Goal: Find specific page/section: Find specific page/section

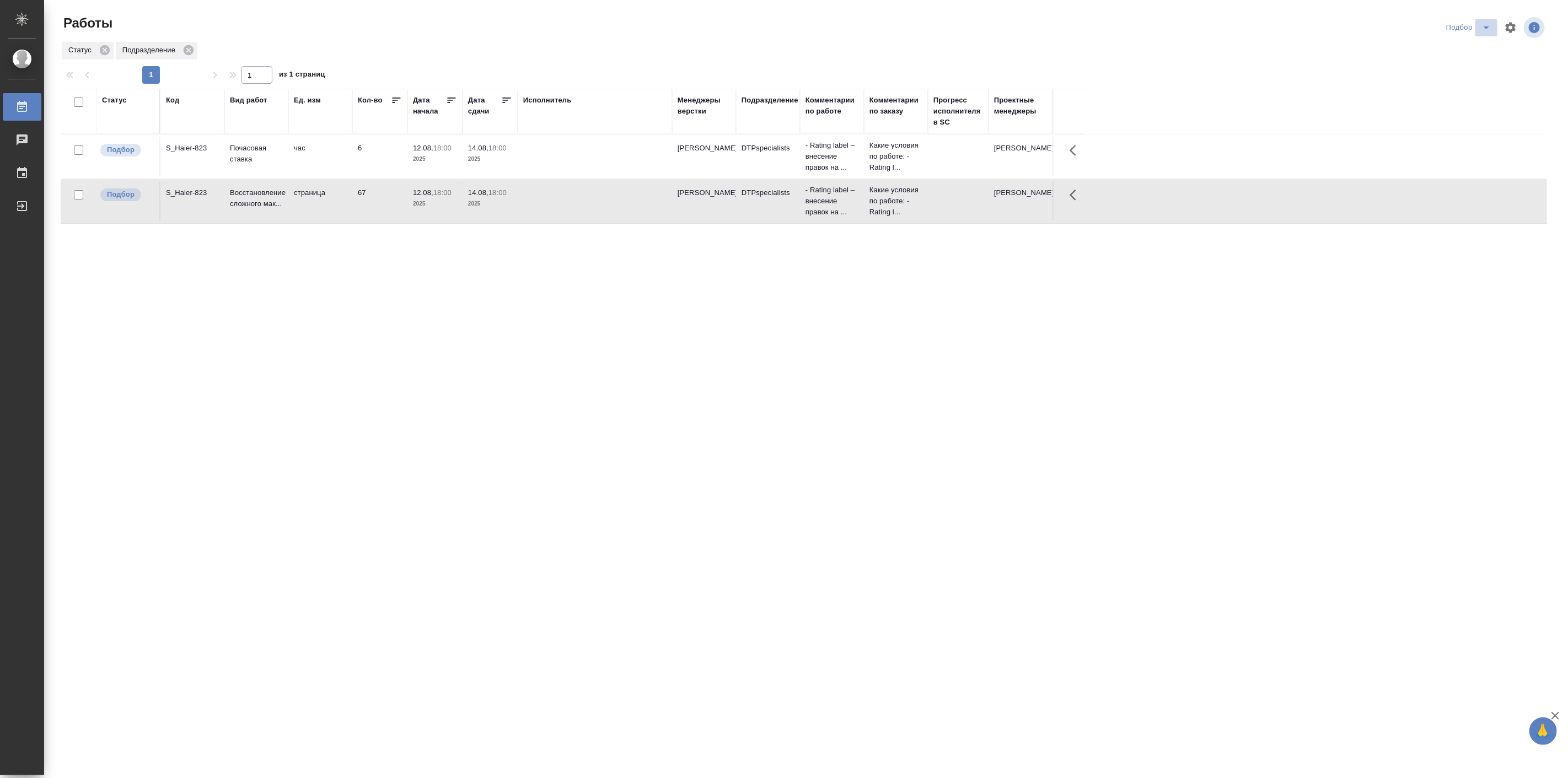
click at [1490, 30] on icon "split button" at bounding box center [1487, 27] width 13 height 13
click at [1459, 85] on li "Мои" at bounding box center [1471, 85] width 62 height 18
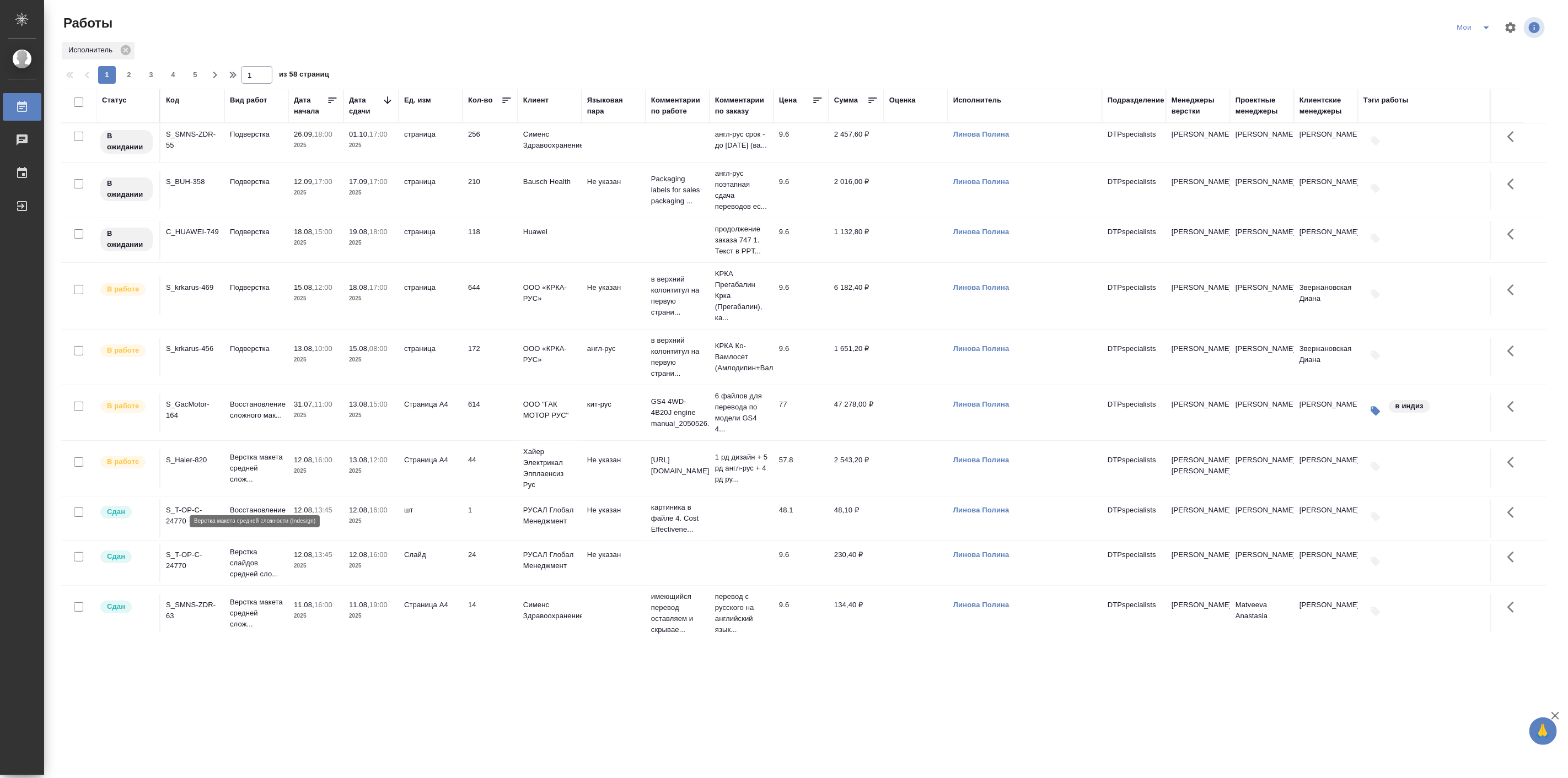
click at [241, 485] on p "Верстка макета средней слож..." at bounding box center [256, 468] width 53 height 33
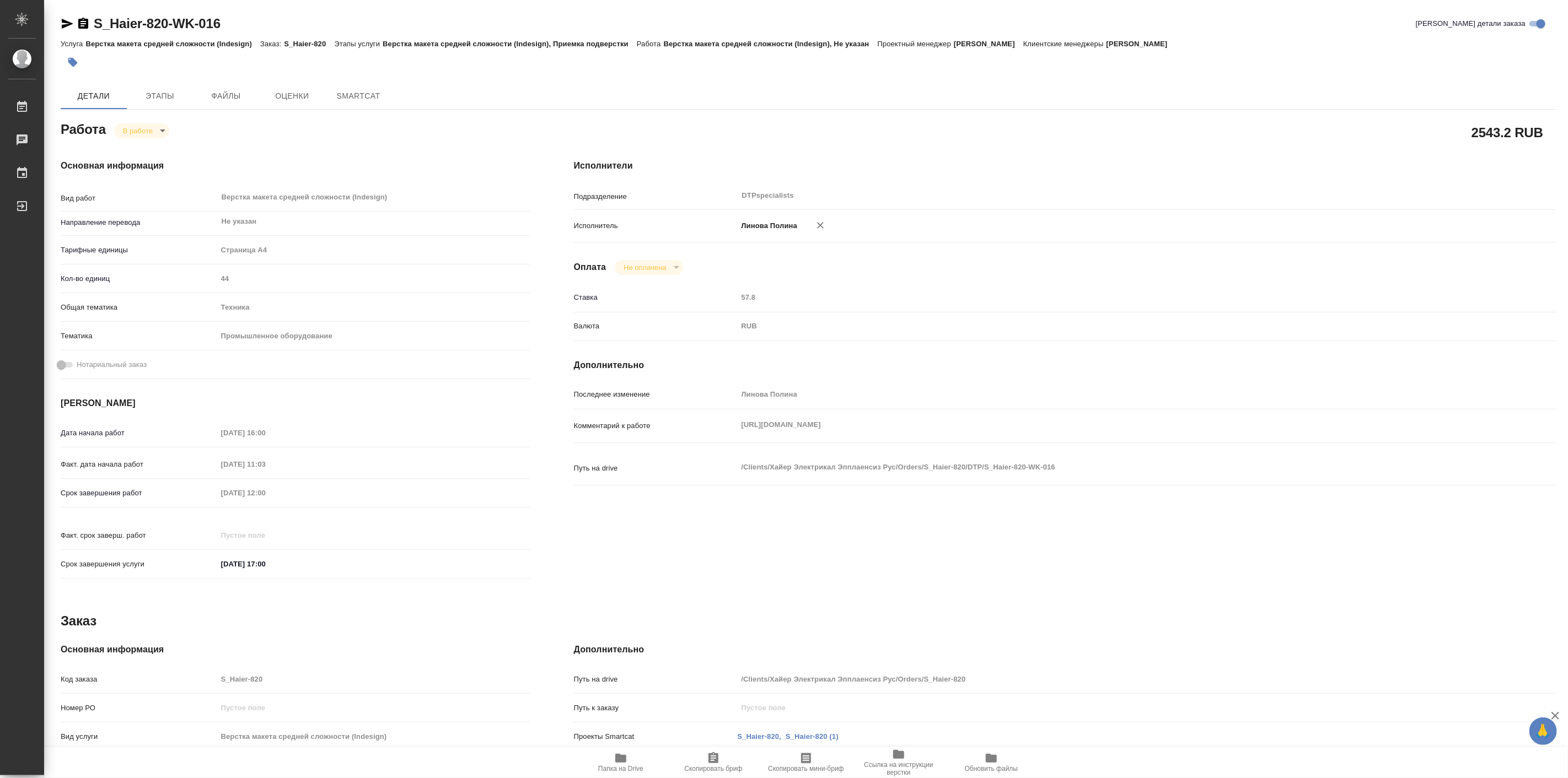
type textarea "x"
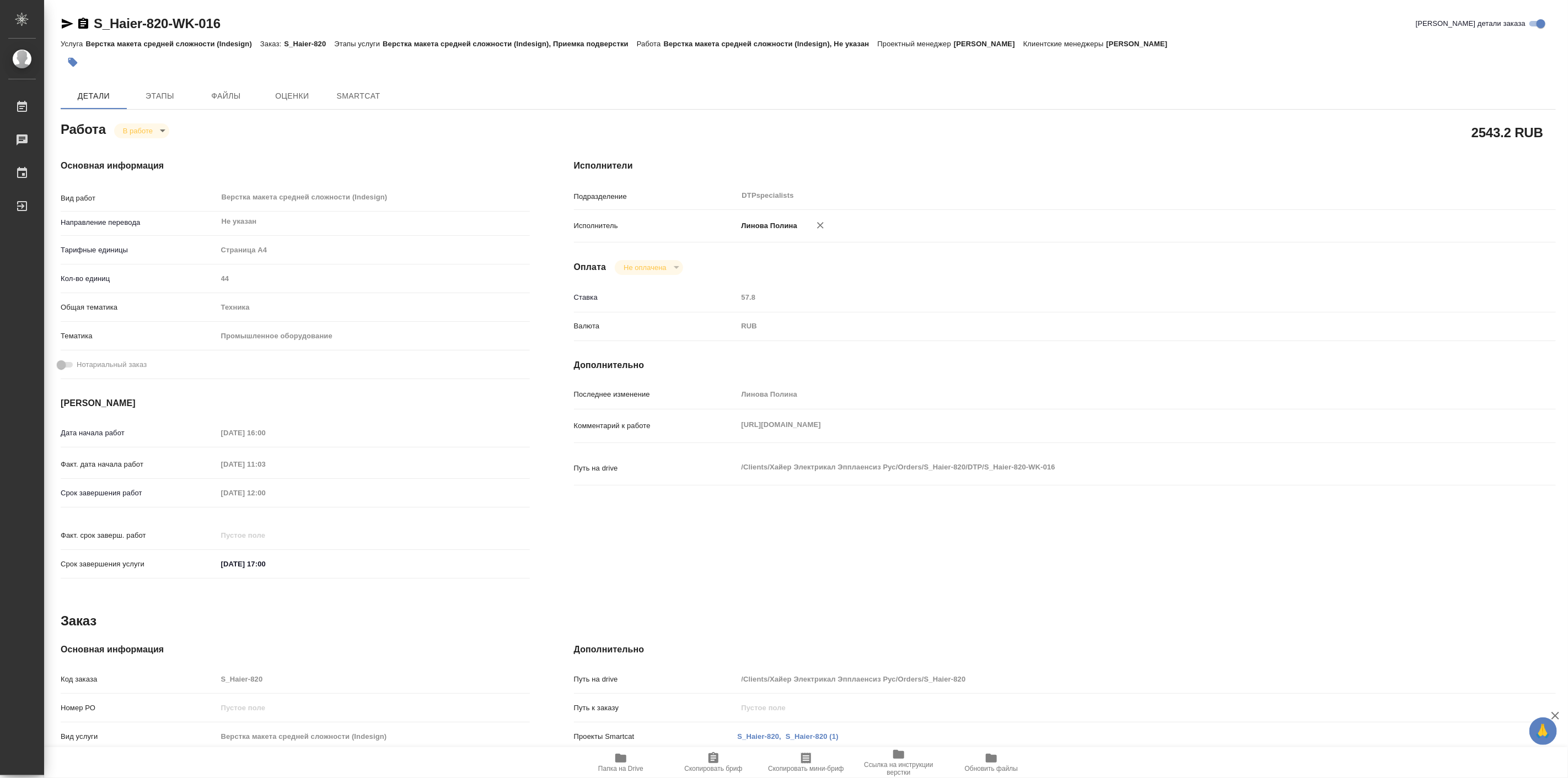
type textarea "x"
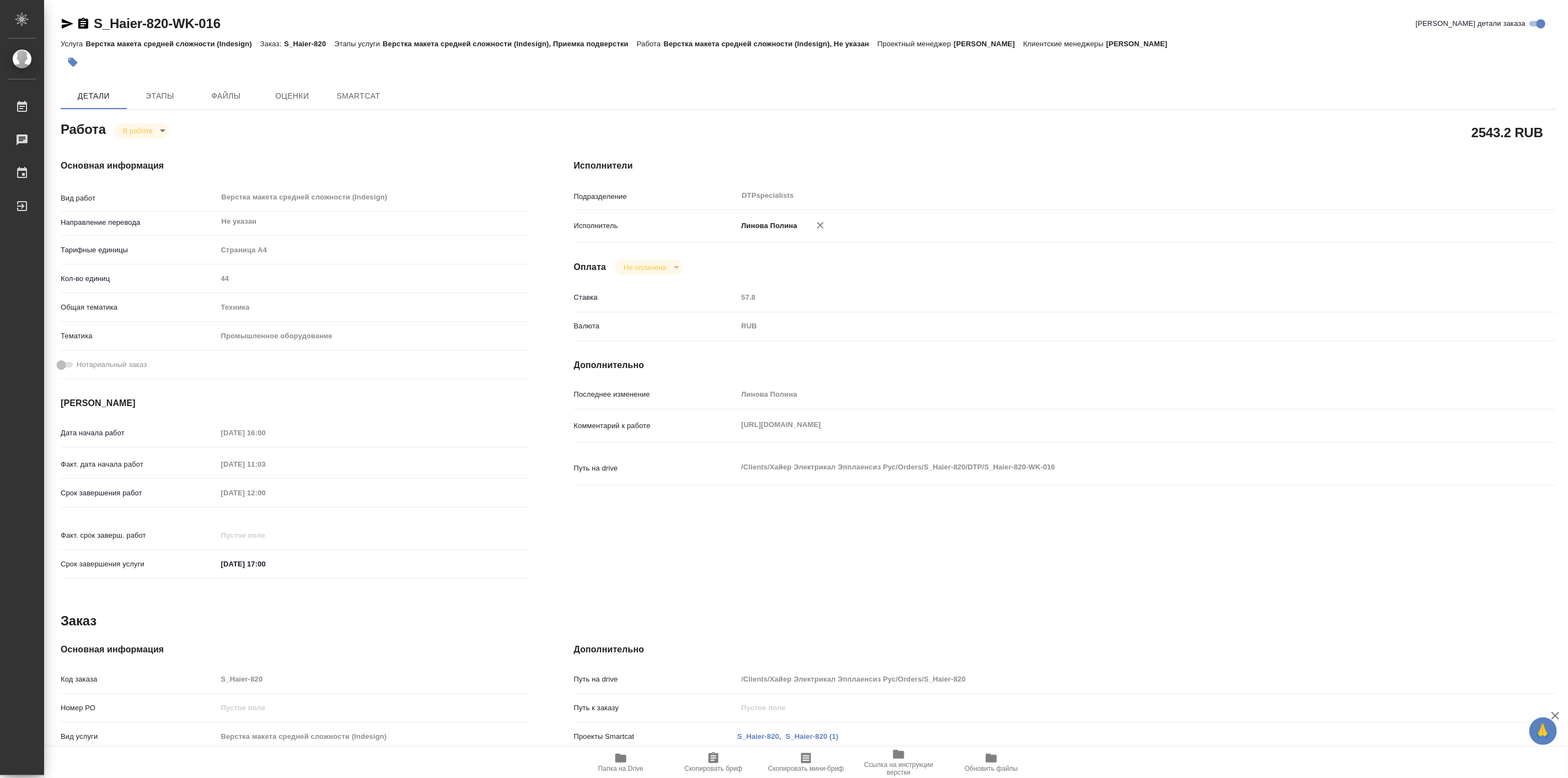
type textarea "x"
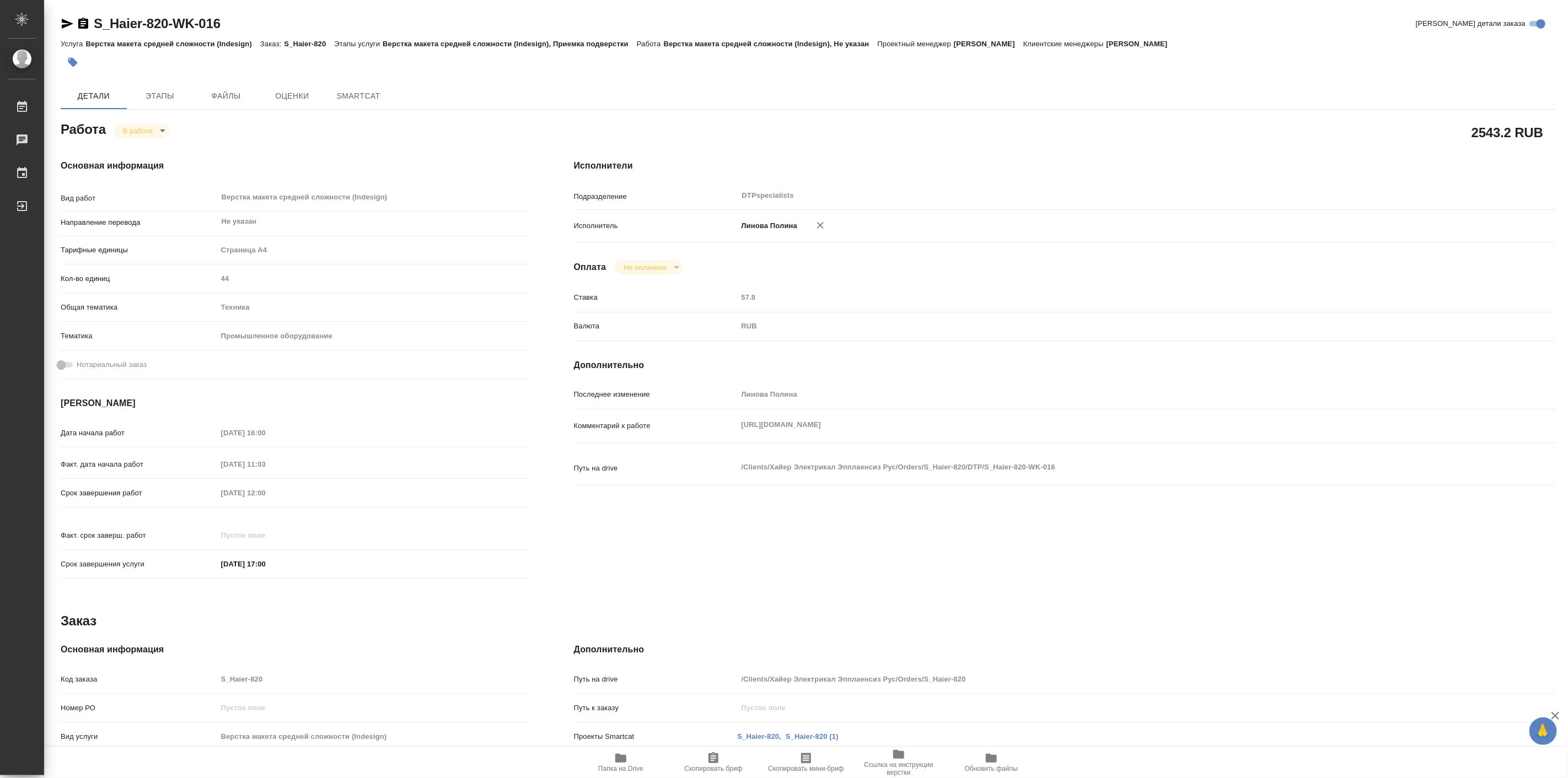
type textarea "x"
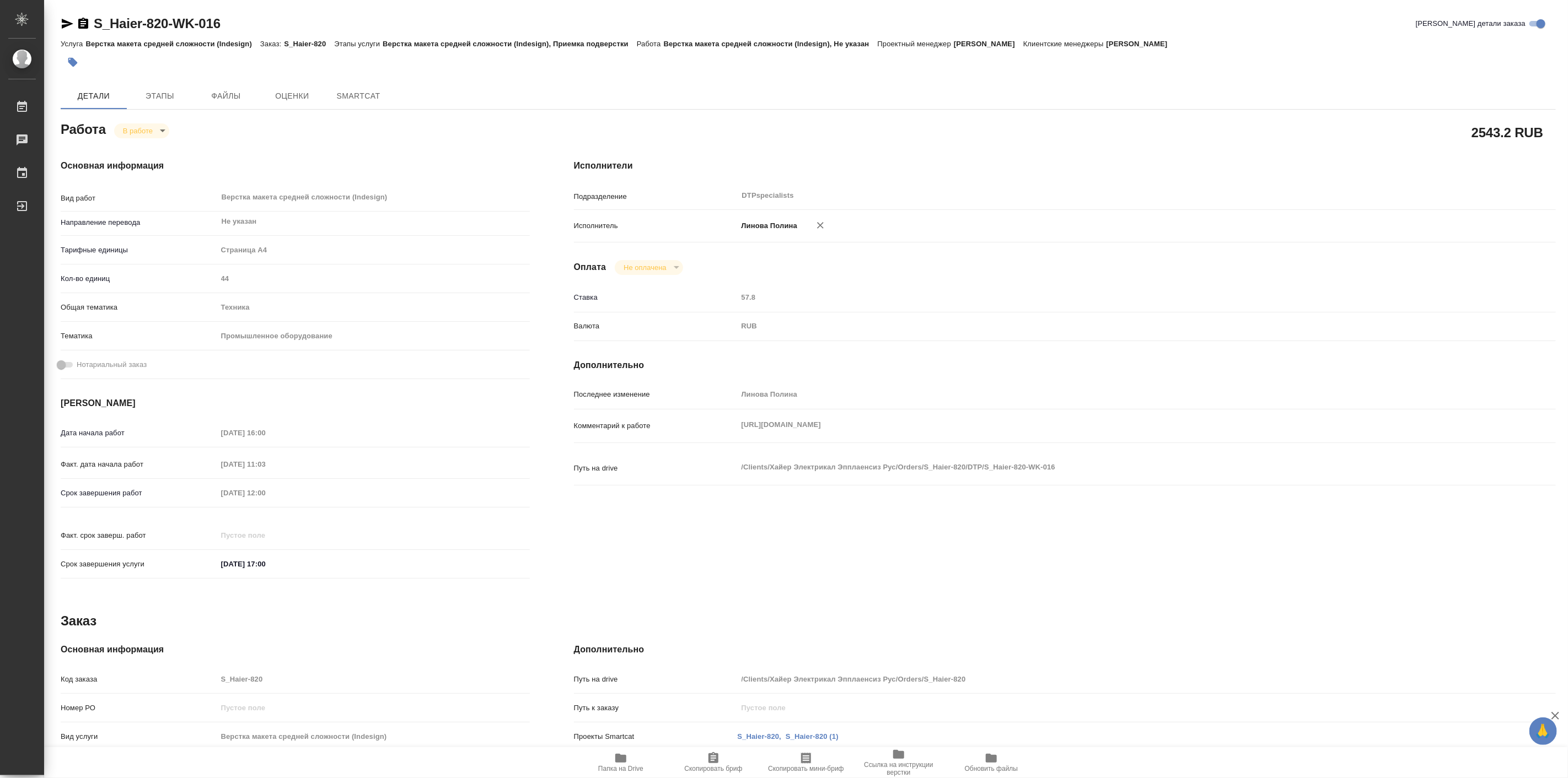
type textarea "x"
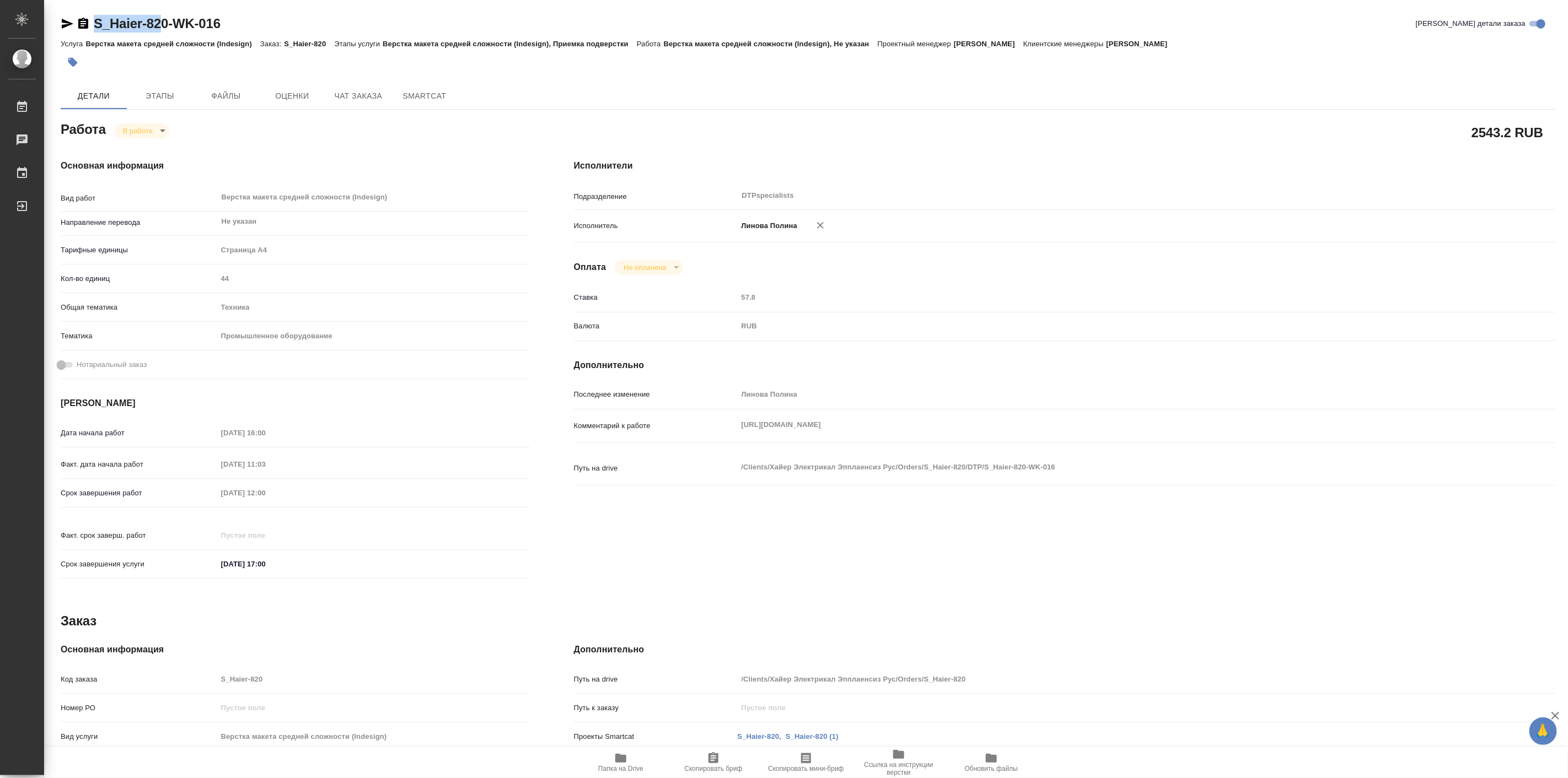
type textarea "x"
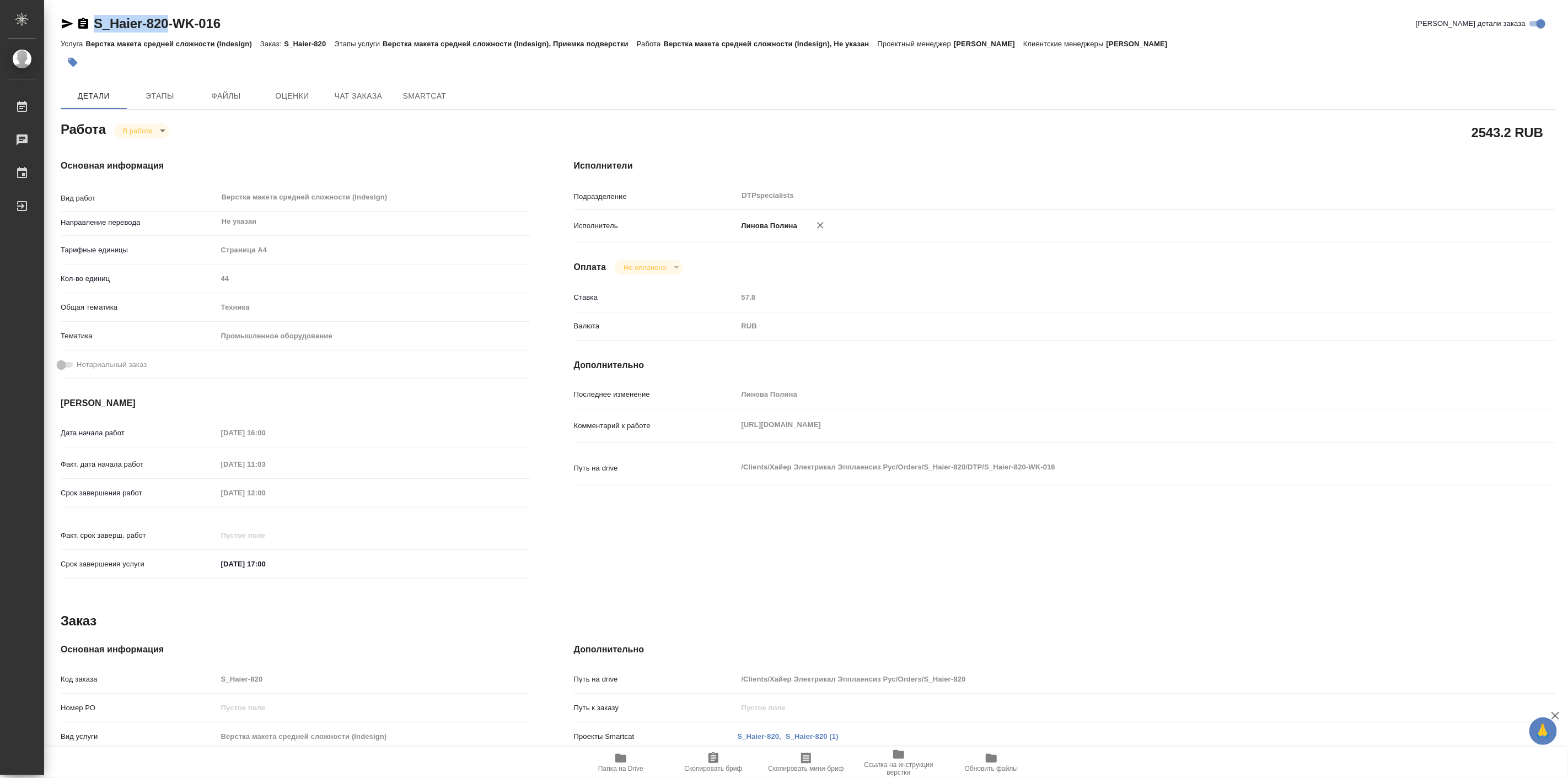
drag, startPoint x: 89, startPoint y: 9, endPoint x: 167, endPoint y: 11, distance: 78.0
click at [167, 11] on div "S_Haier-820-WK-016 Кратко детали заказа Услуга Верстка макета средней сложности…" at bounding box center [808, 515] width 1507 height 1030
type textarea "x"
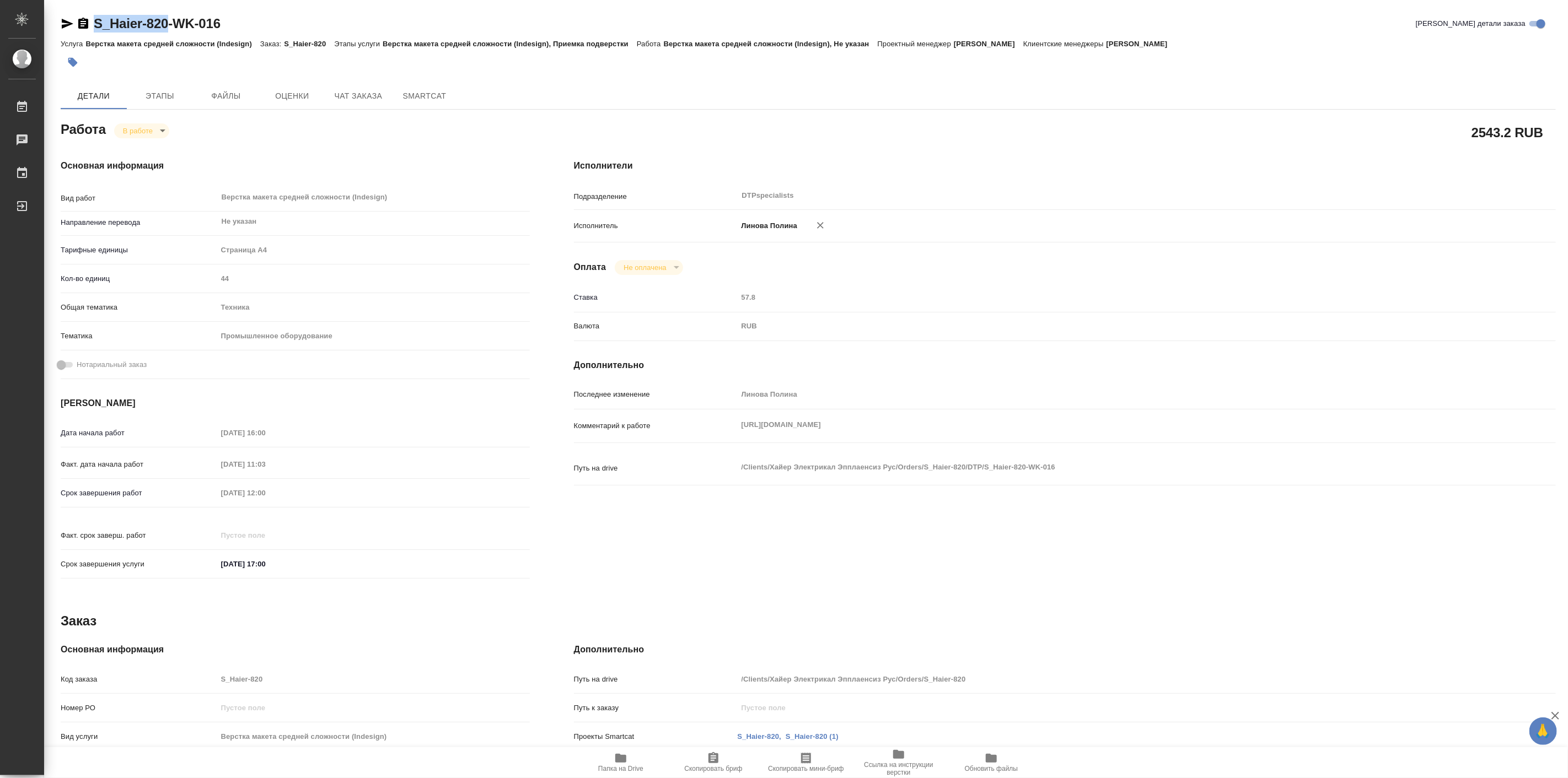
type textarea "x"
copy link "S_Haier-820"
click at [176, 97] on span "Этапы" at bounding box center [159, 96] width 53 height 14
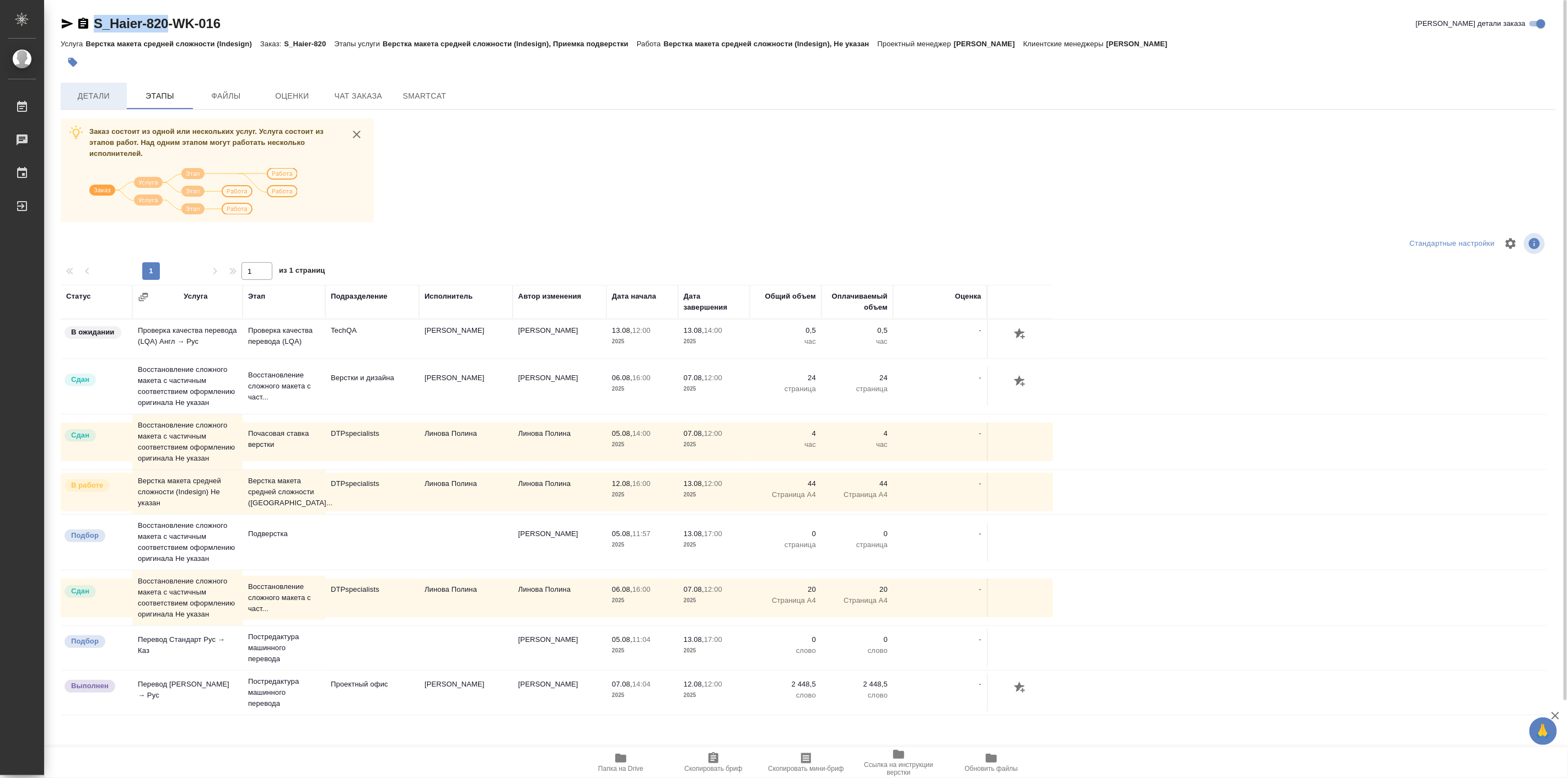
click at [79, 90] on span "Детали" at bounding box center [93, 96] width 53 height 14
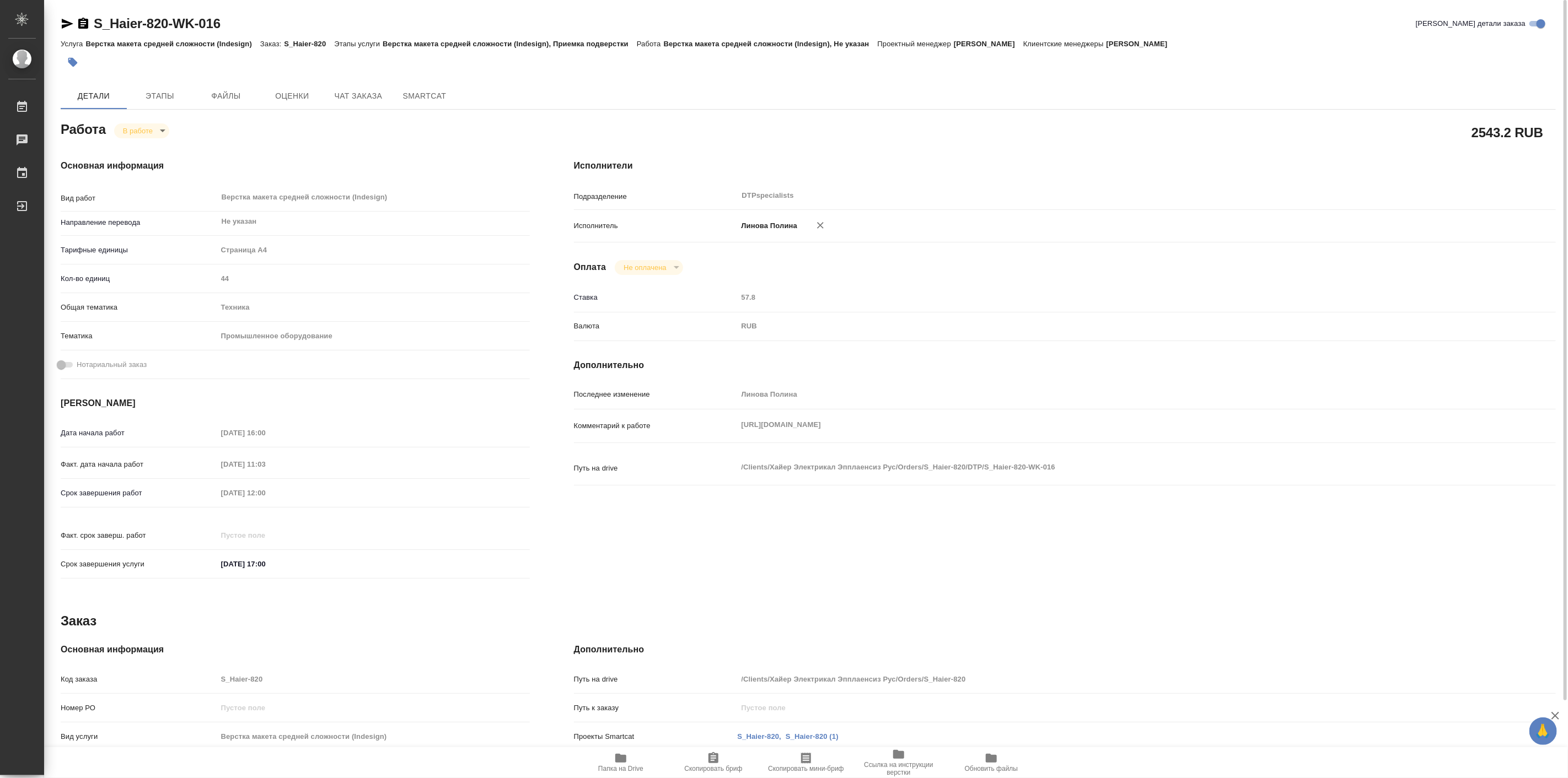
type textarea "x"
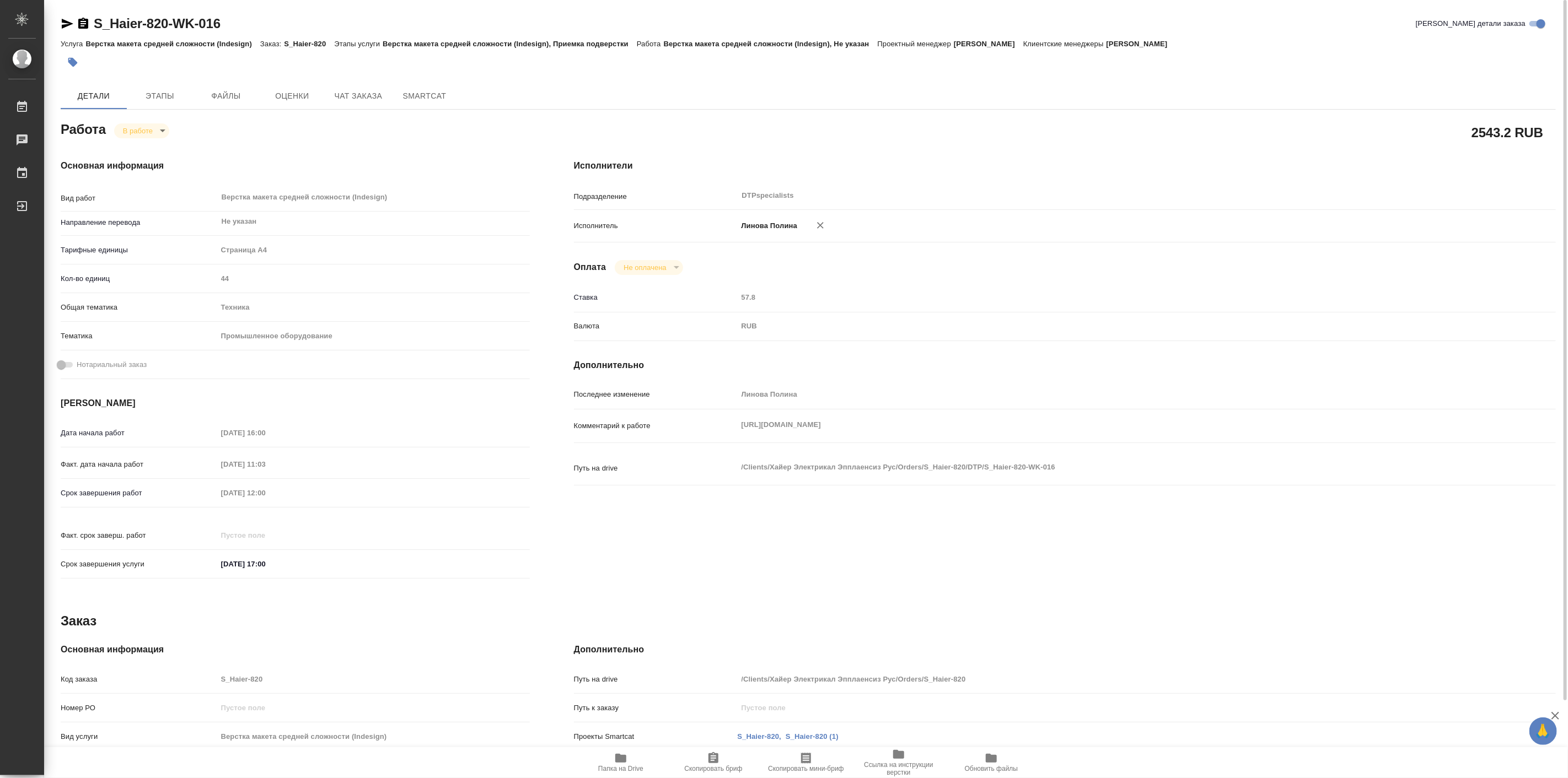
type textarea "x"
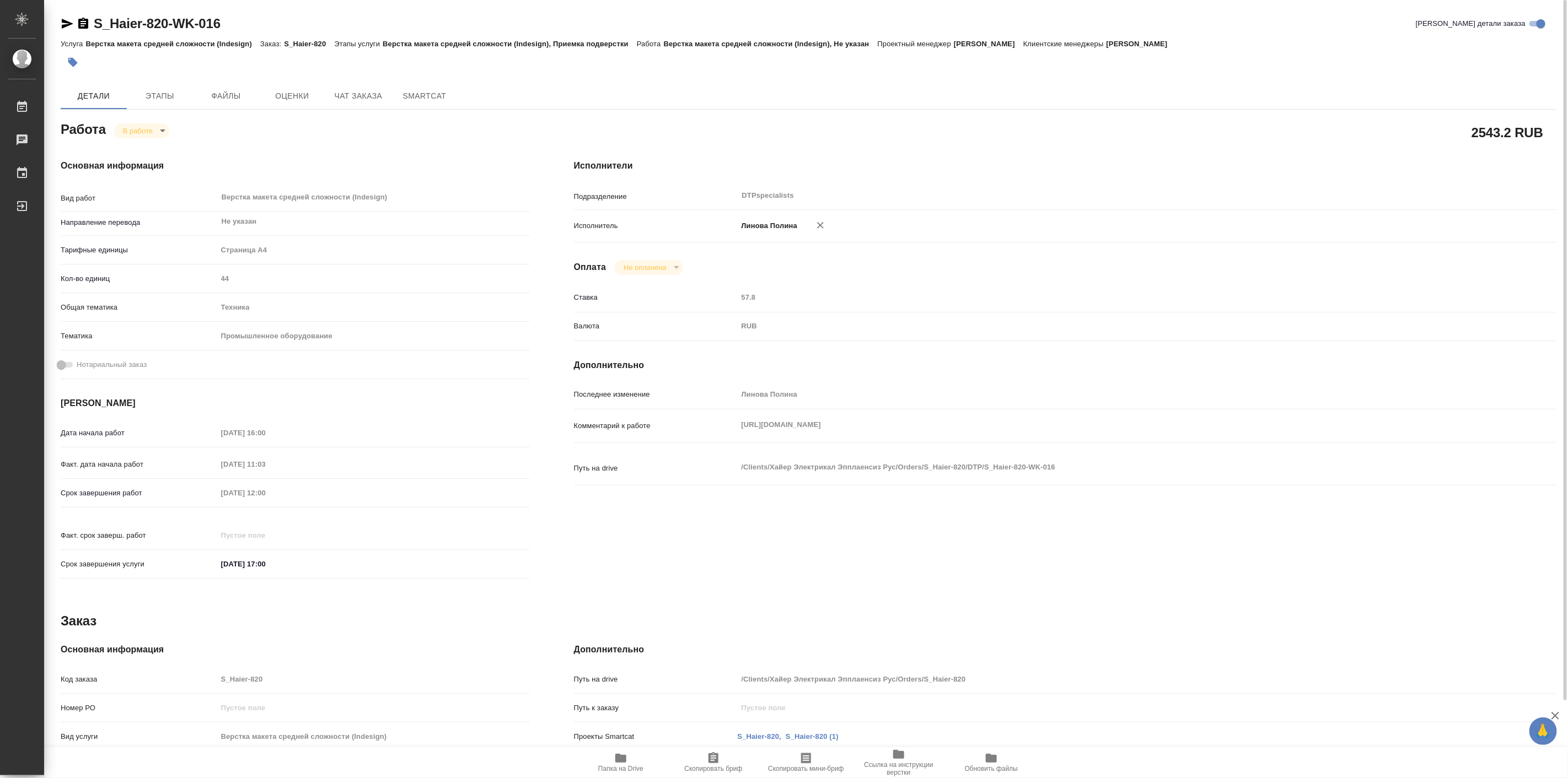
type textarea "x"
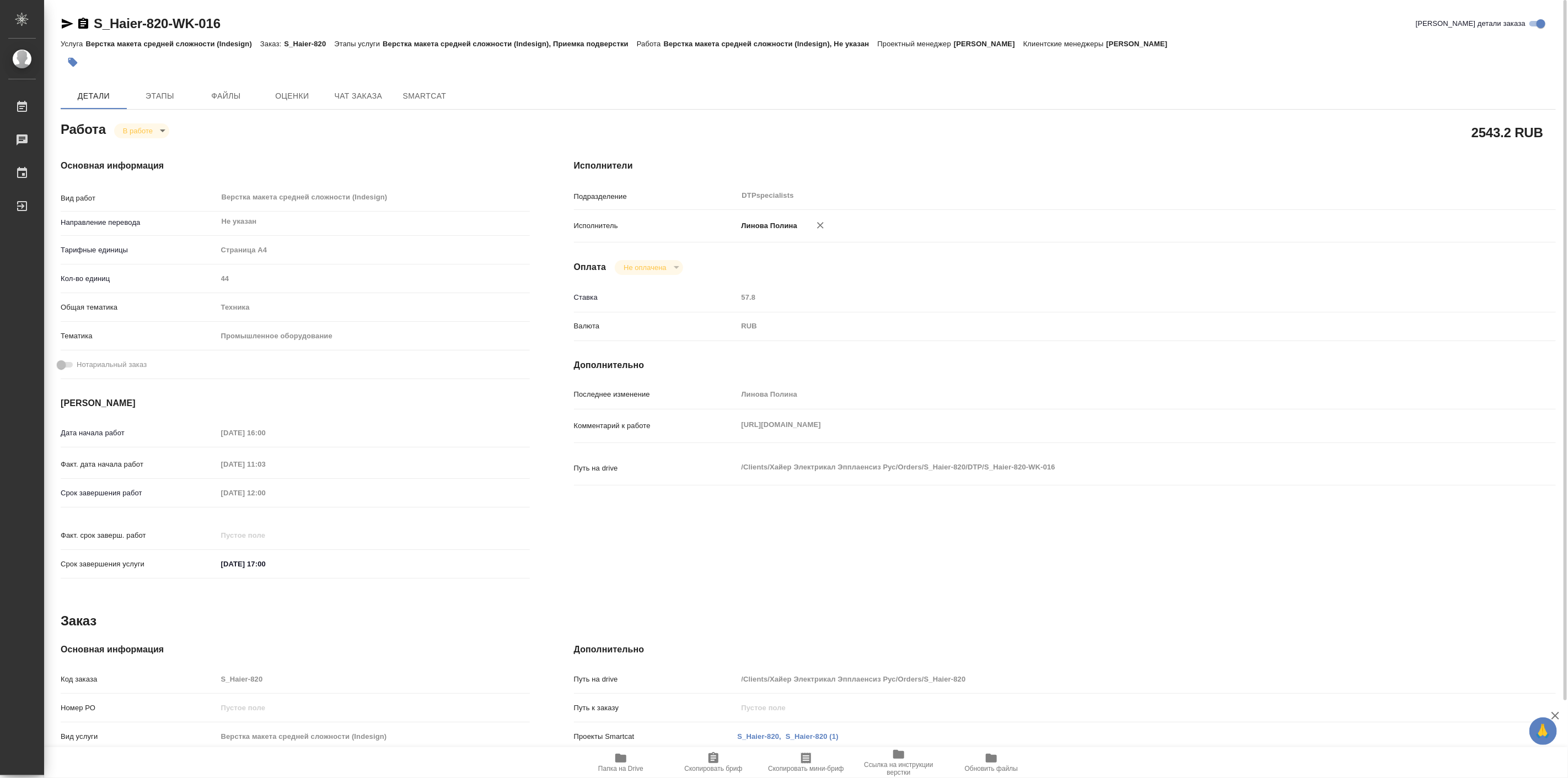
type textarea "x"
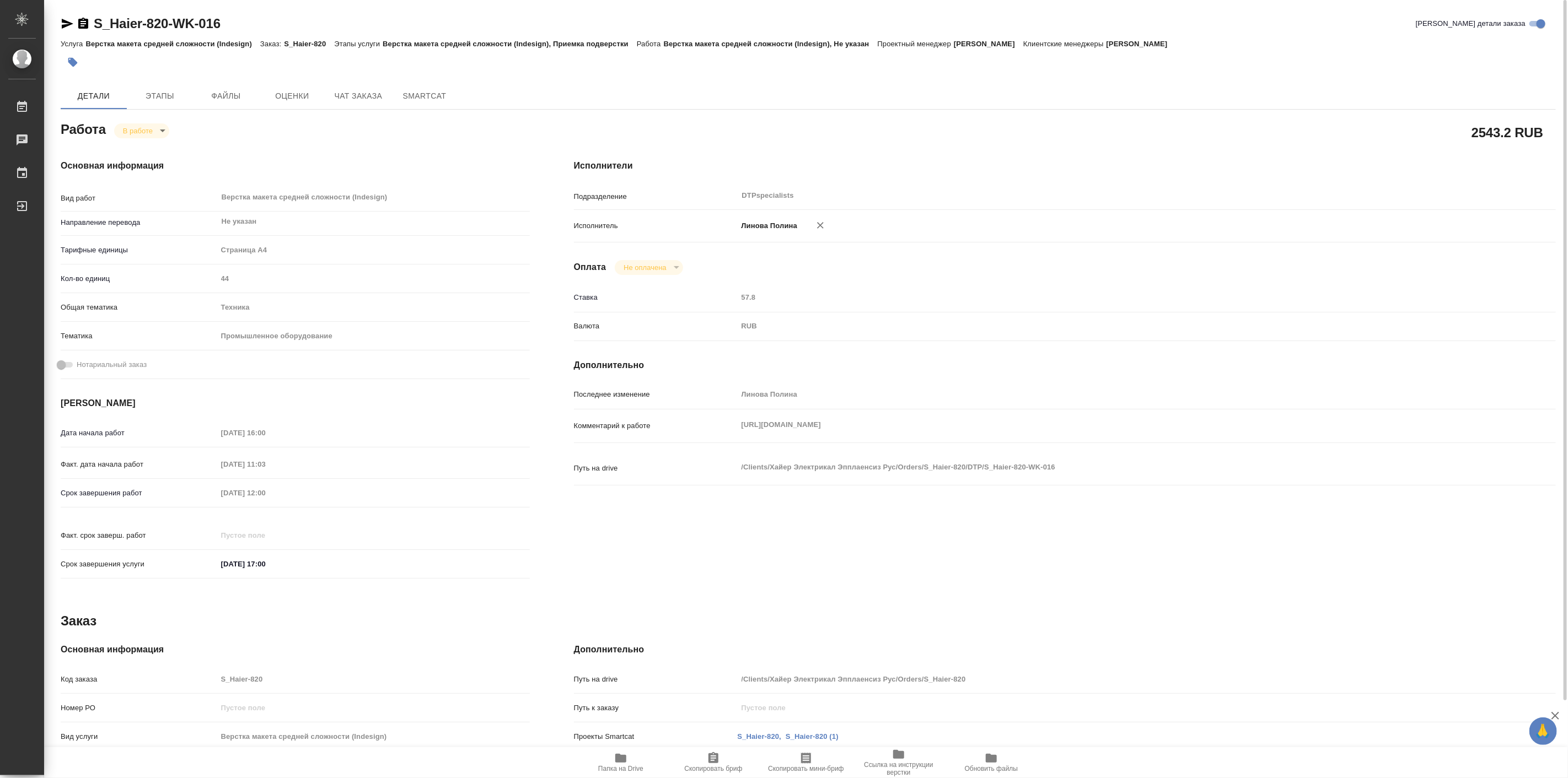
click at [608, 762] on span "Папка на Drive" at bounding box center [621, 762] width 79 height 21
